Goal: Navigation & Orientation: Find specific page/section

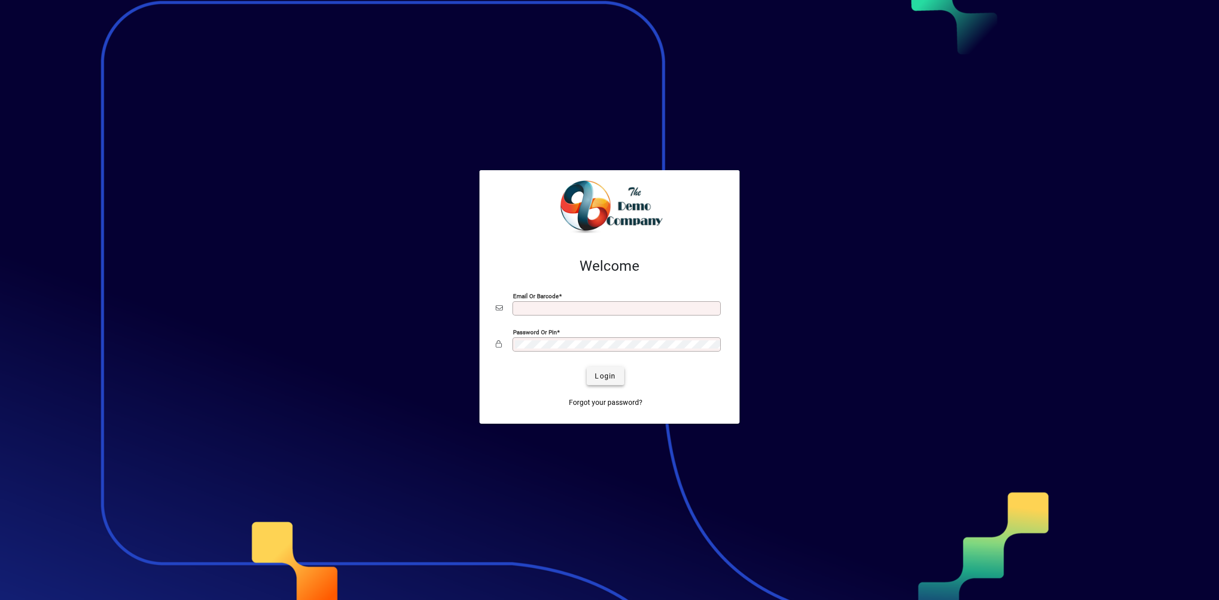
type input "**********"
click at [616, 374] on span "submit" at bounding box center [605, 376] width 37 height 24
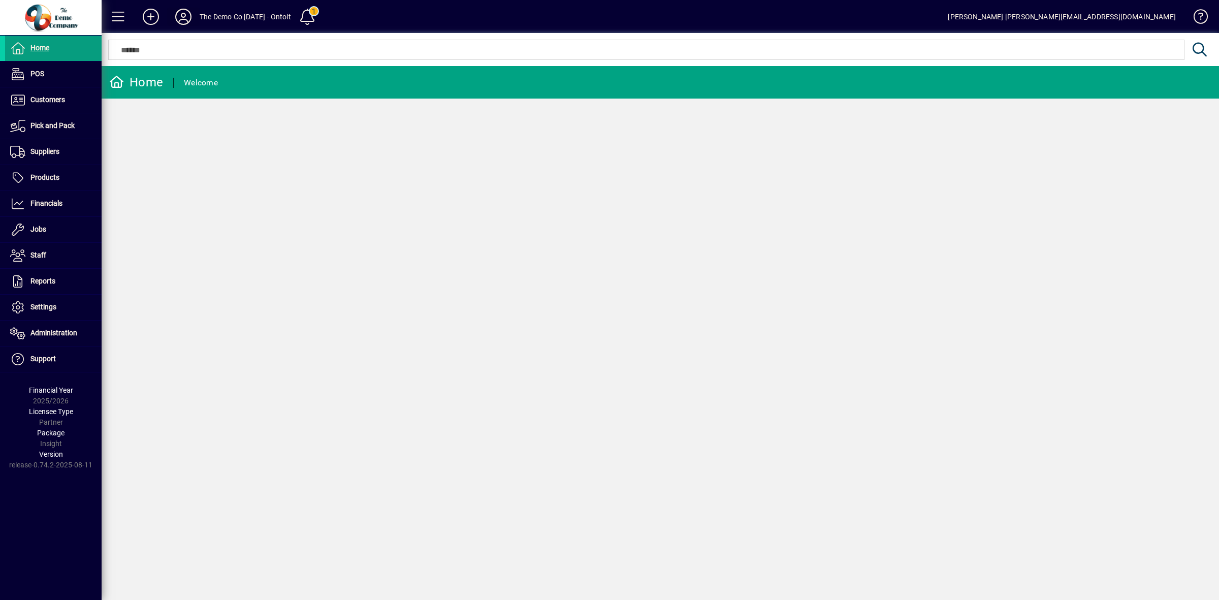
click at [179, 15] on icon at bounding box center [183, 17] width 20 height 16
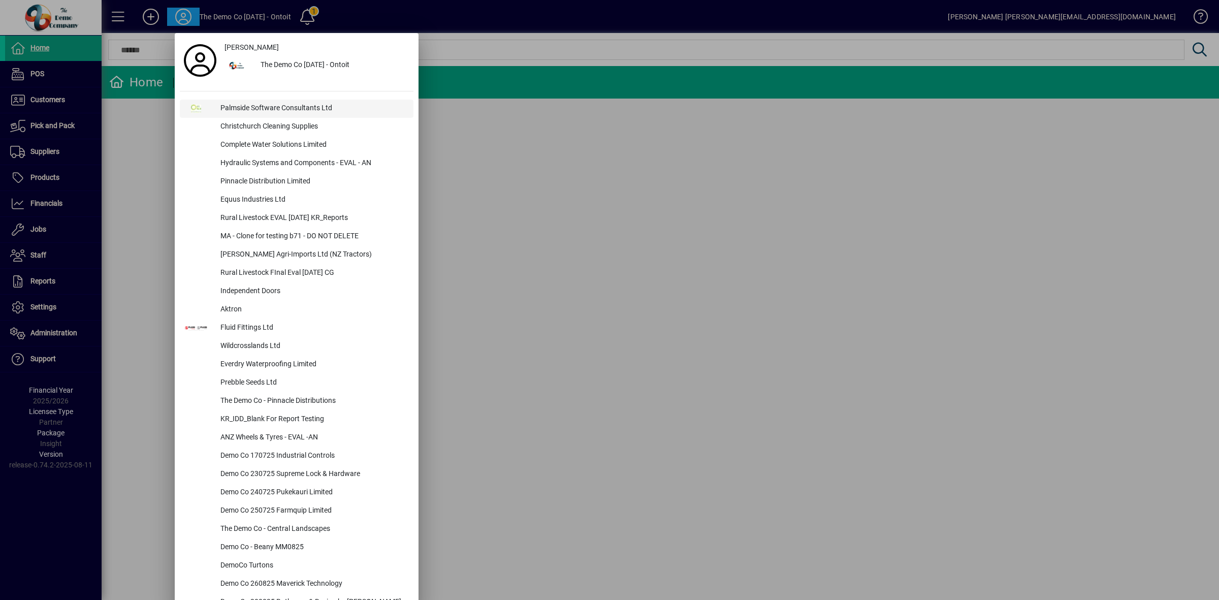
click at [241, 109] on div "Palmside Software Consultants Ltd" at bounding box center [312, 109] width 201 height 18
